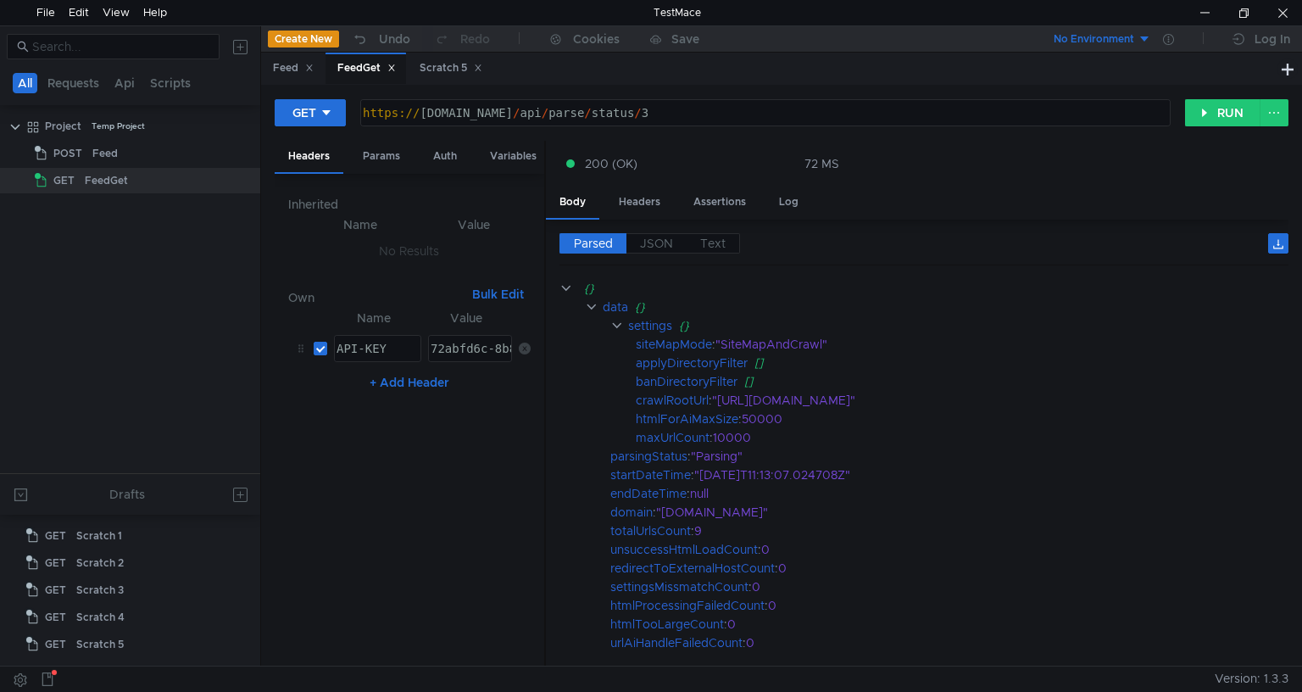
scroll to position [0, 22]
drag, startPoint x: 691, startPoint y: 114, endPoint x: 784, endPoint y: 108, distance: 93.5
click at [687, 115] on div "https:// api.rssdatafeed.com / api / parse / status / 3" at bounding box center [764, 126] width 809 height 41
type textarea "[URL][DOMAIN_NAME]"
click at [1219, 112] on button "RUN" at bounding box center [1222, 112] width 75 height 27
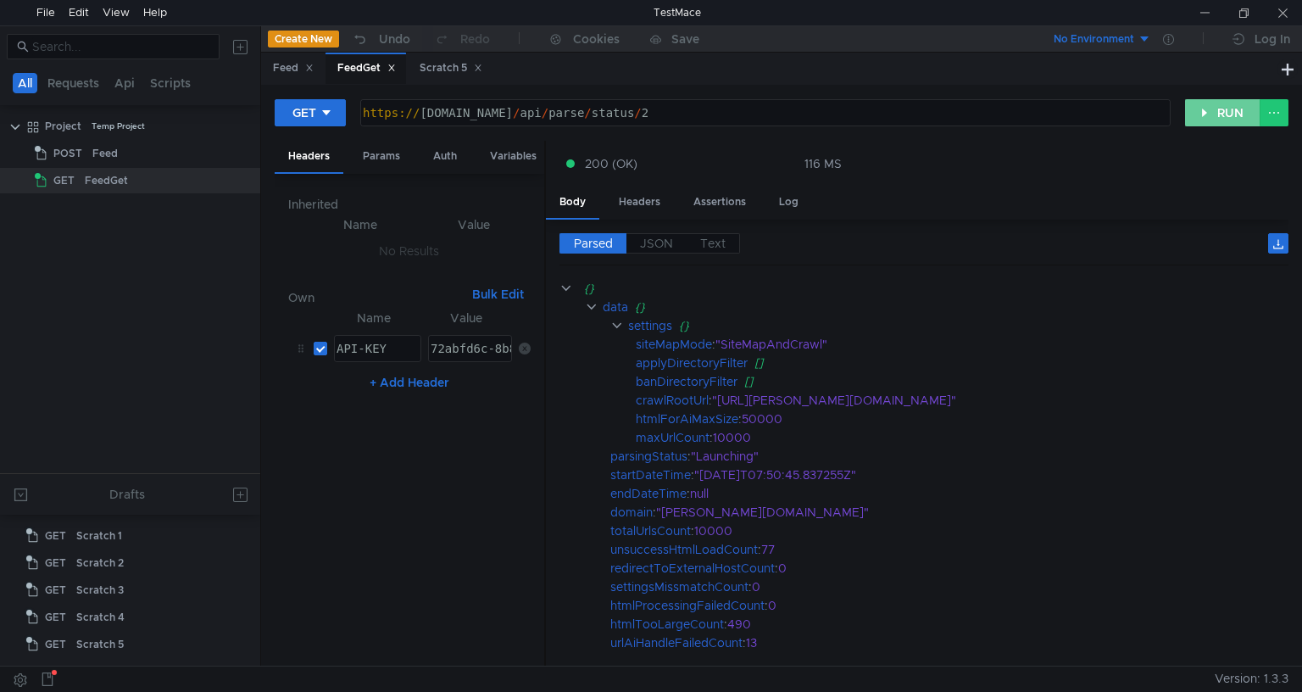
click at [1225, 119] on button "RUN" at bounding box center [1222, 112] width 75 height 27
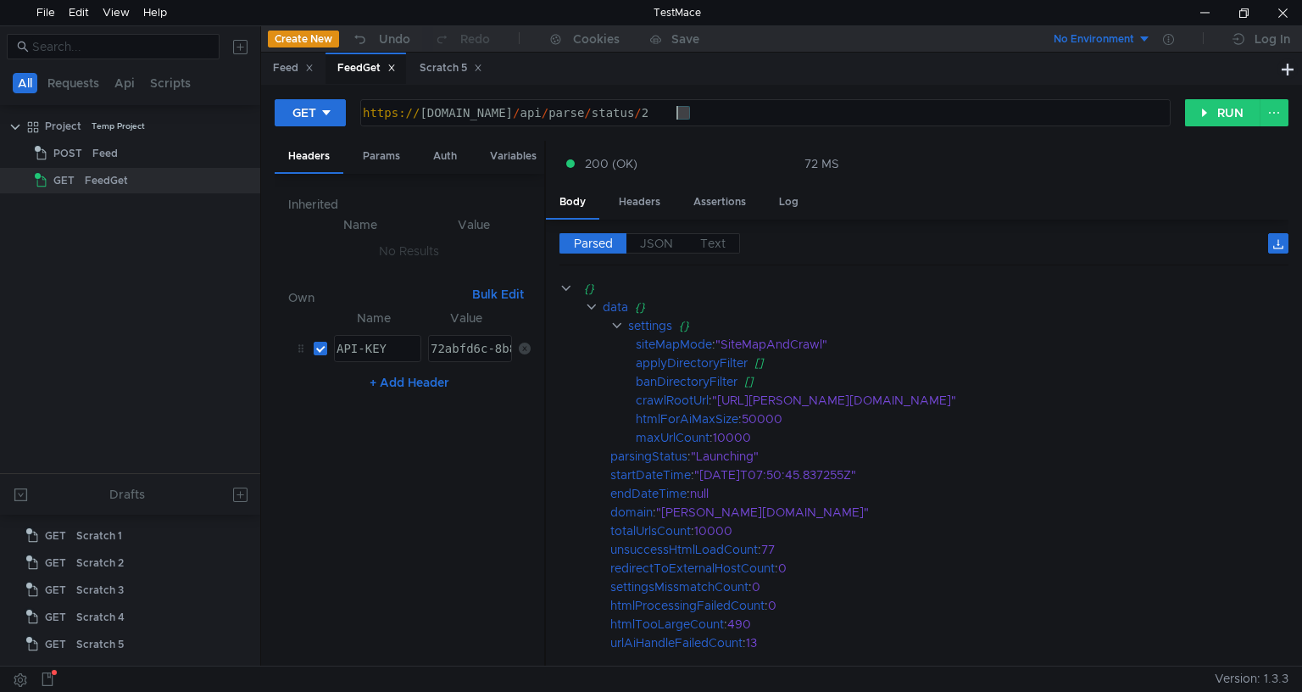
drag, startPoint x: 694, startPoint y: 116, endPoint x: 682, endPoint y: 116, distance: 12.7
click at [682, 116] on div "https:// api.rssdatafeed.com / api / parse / status / 2" at bounding box center [764, 126] width 809 height 41
click at [682, 116] on div "https:// api.rssdatafeed.com / api / parse / status / 2" at bounding box center [765, 112] width 809 height 25
click at [702, 116] on div "https:// api.rssdatafeed.com / api / parse / status / 2" at bounding box center [764, 126] width 809 height 41
click at [1214, 108] on button "RUN" at bounding box center [1222, 112] width 75 height 27
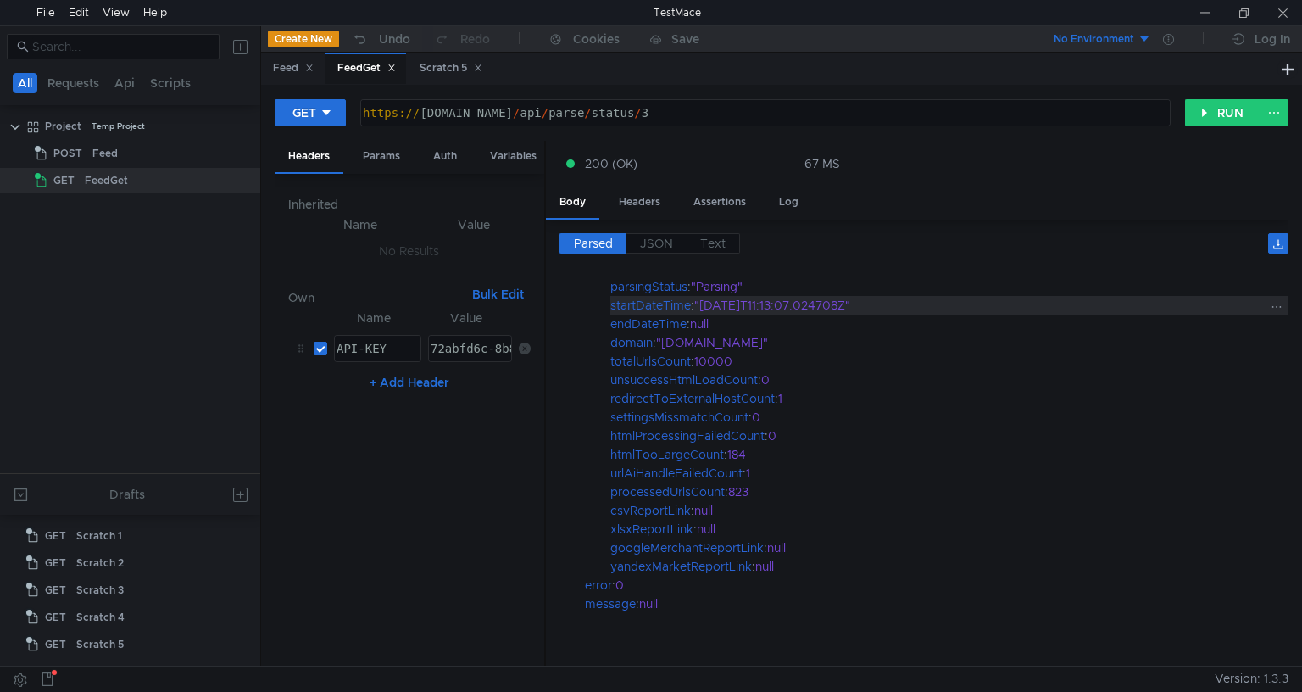
scroll to position [0, 0]
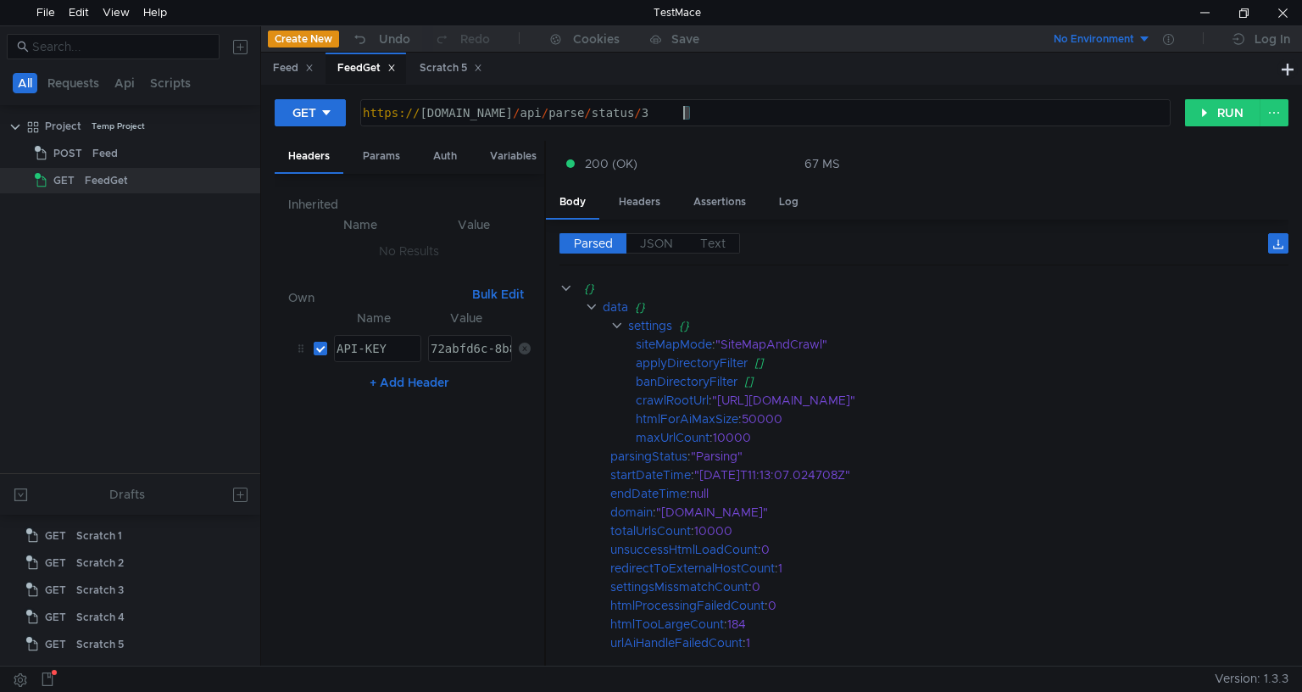
drag, startPoint x: 696, startPoint y: 120, endPoint x: 685, endPoint y: 122, distance: 11.2
click at [685, 122] on div "https:// api.rssdatafeed.com / api / parse / status / 3" at bounding box center [764, 126] width 809 height 41
type textarea "[URL][DOMAIN_NAME]"
click at [1218, 113] on button "RUN" at bounding box center [1222, 112] width 75 height 27
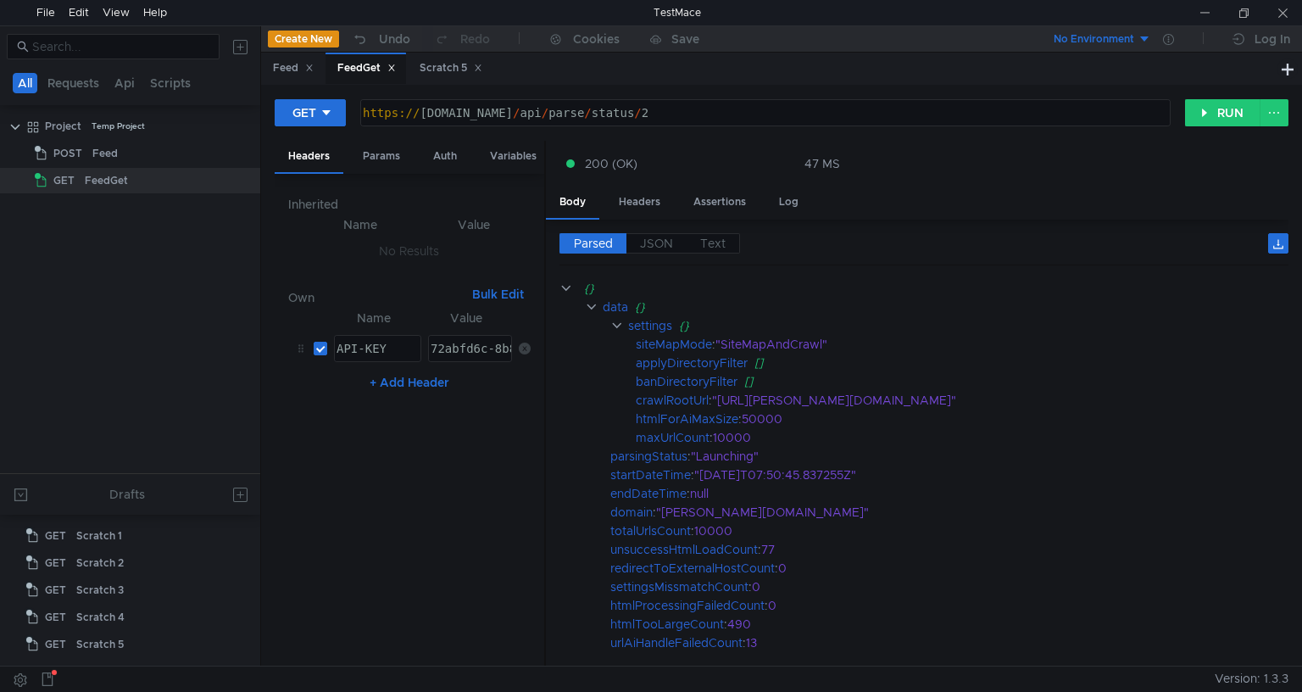
scroll to position [0, 22]
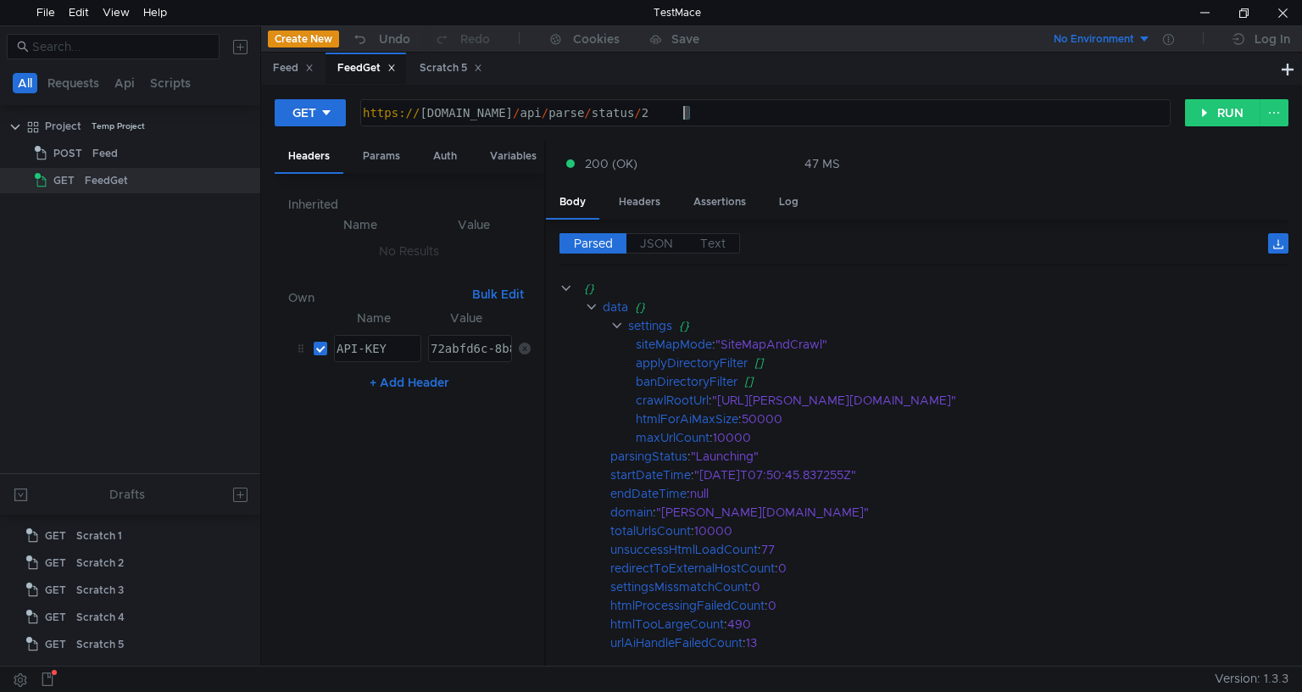
drag, startPoint x: 705, startPoint y: 116, endPoint x: 687, endPoint y: 118, distance: 18.7
click at [687, 118] on div "https:// api.rssdatafeed.com / api / parse / status / 2" at bounding box center [764, 126] width 809 height 41
click at [1207, 112] on button "RUN" at bounding box center [1222, 112] width 75 height 27
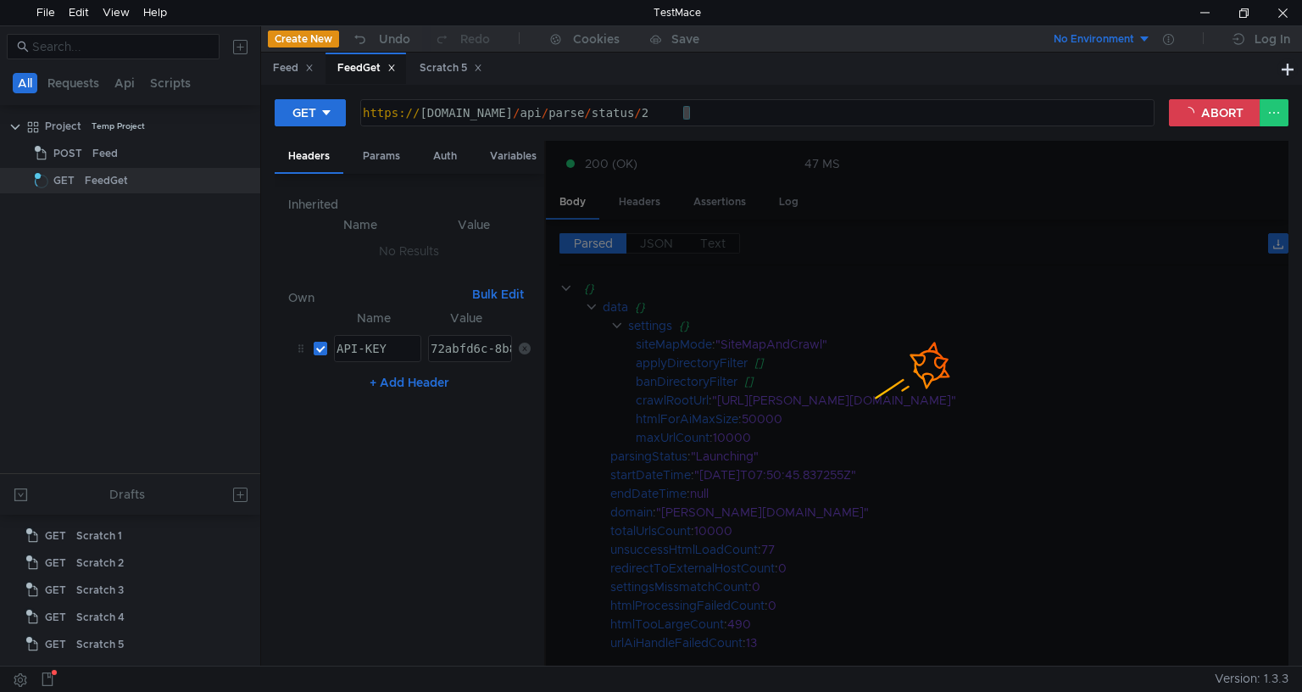
click at [527, 492] on nz-table "Name Value API-KEY הההההההההההההההההההההההההההההההההההההההההההההההההההההההההההה…" at bounding box center [409, 480] width 242 height 345
click at [751, 119] on div "https:// api.rssdatafeed.com / api / parse / status / 2" at bounding box center [757, 112] width 793 height 25
click at [468, 536] on nz-table "Name Value API-KEY הההההההההההההההההההההההההההההההההההההההההההההההההההההההההההה…" at bounding box center [409, 480] width 242 height 345
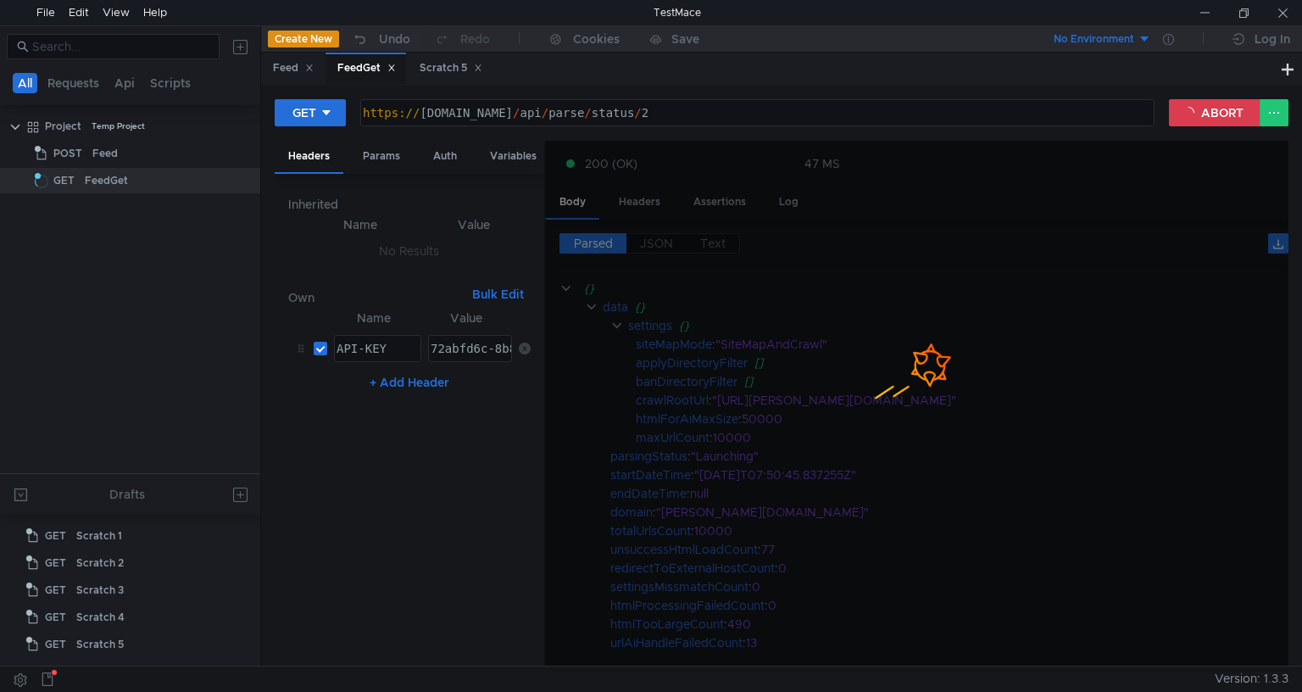
scroll to position [0, 22]
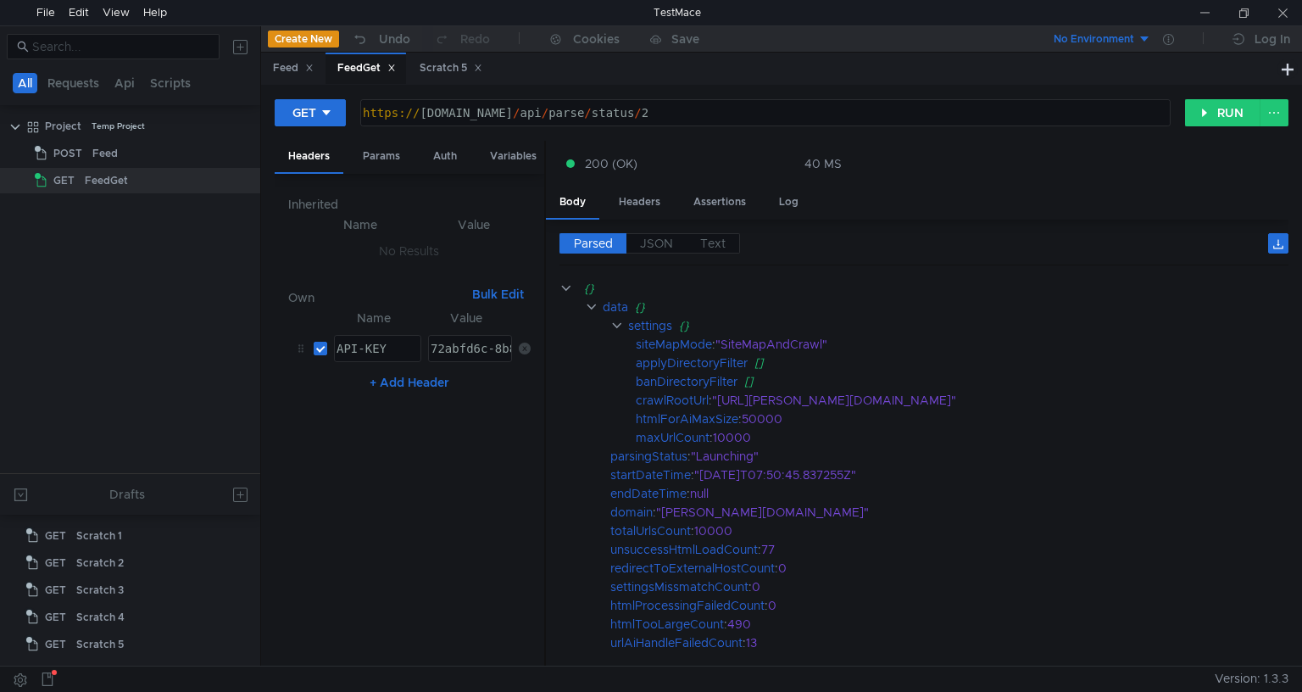
scroll to position [0, 22]
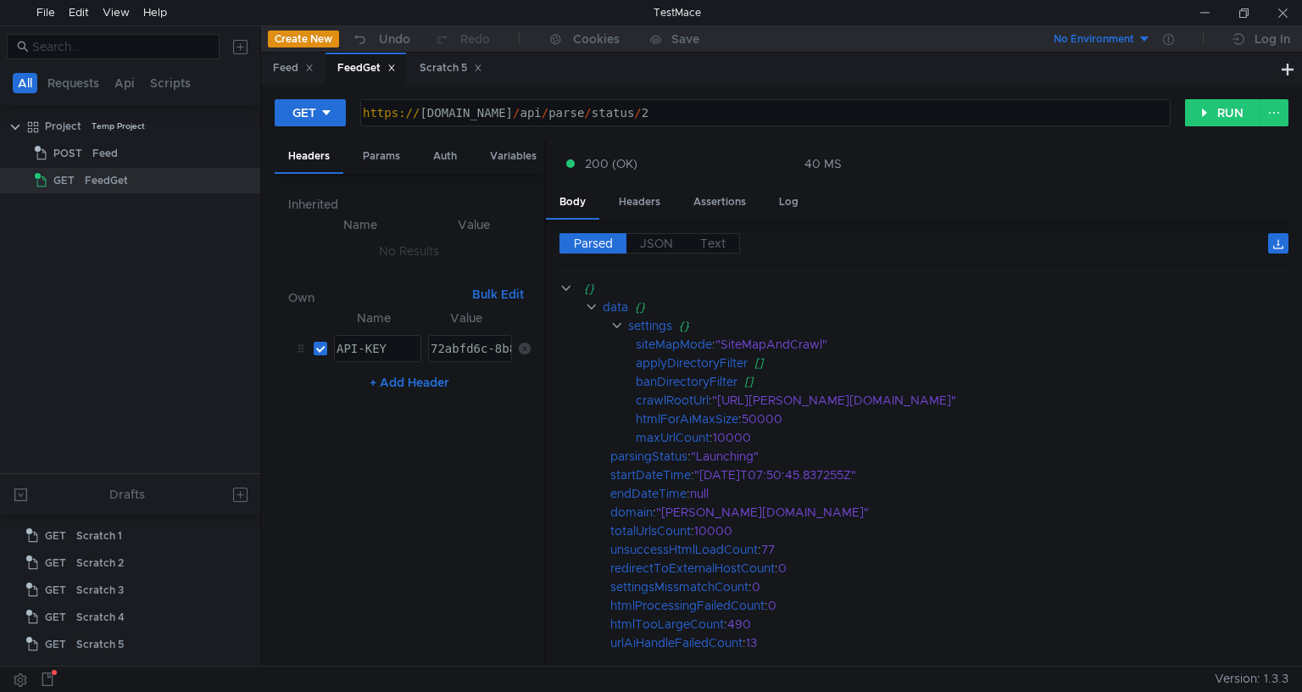
scroll to position [0, 22]
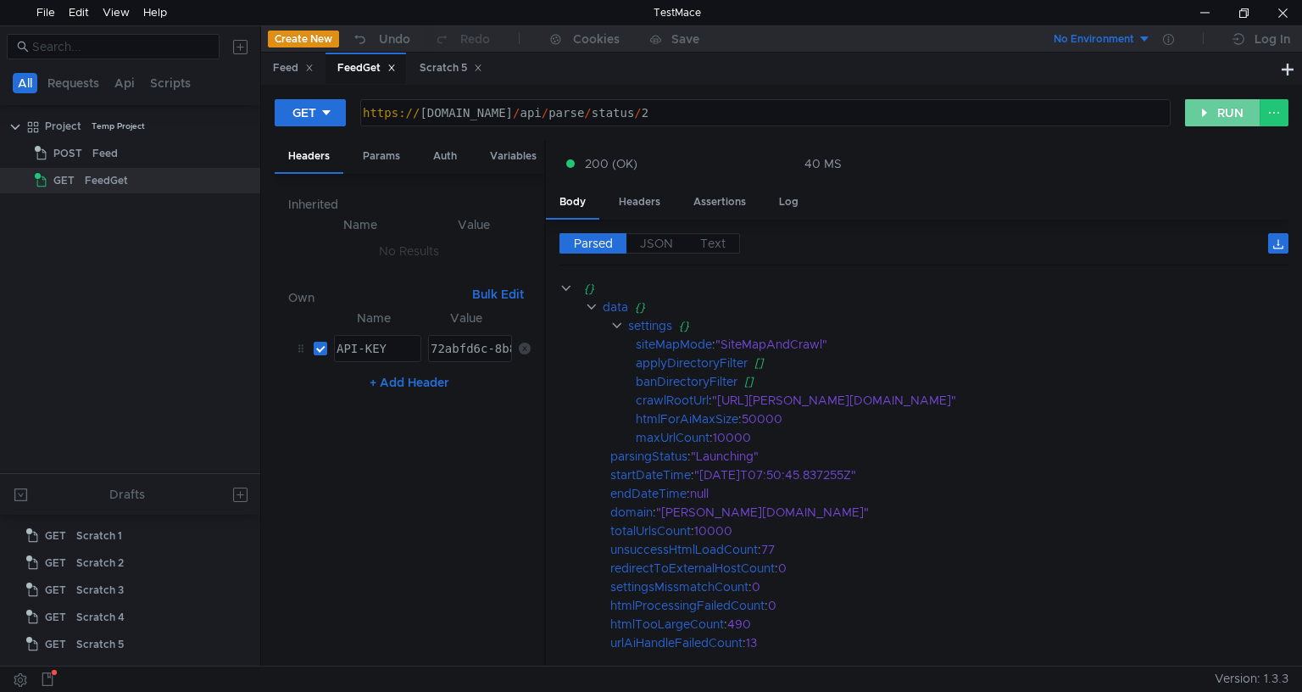
click at [1239, 124] on button "RUN" at bounding box center [1222, 112] width 75 height 27
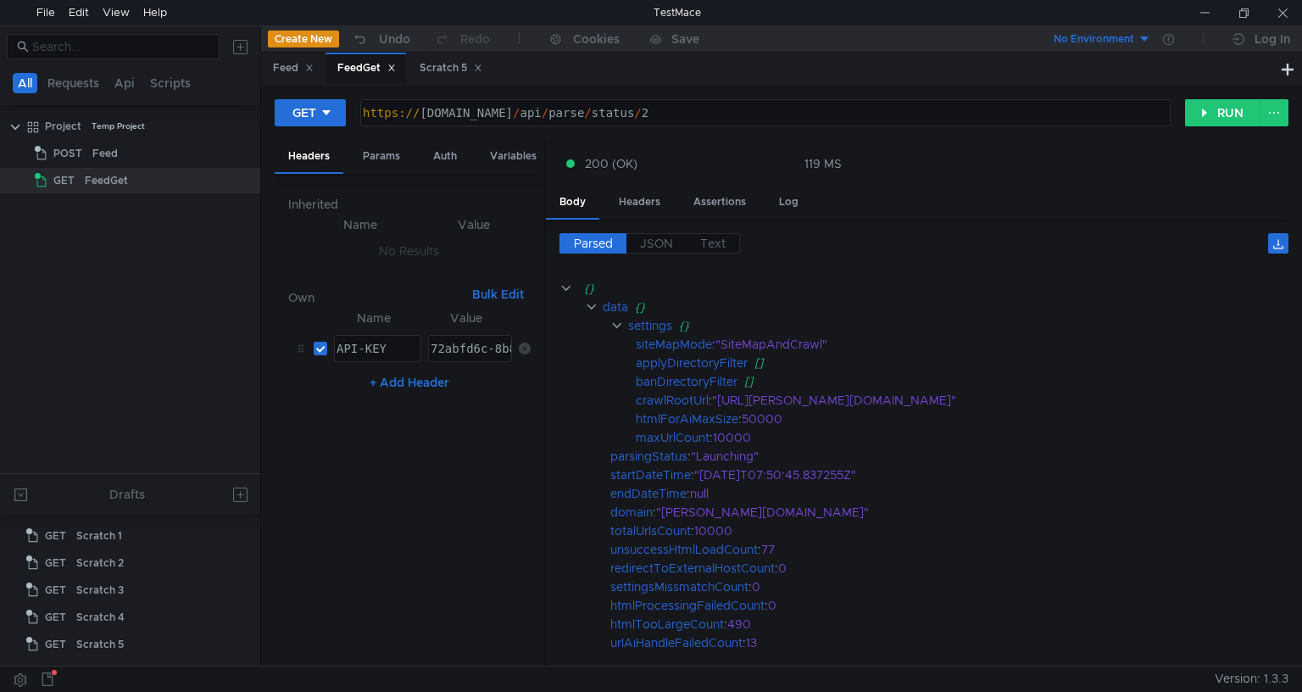
scroll to position [0, 22]
click at [1279, 17] on div at bounding box center [1282, 12] width 39 height 25
